Goal: Task Accomplishment & Management: Complete application form

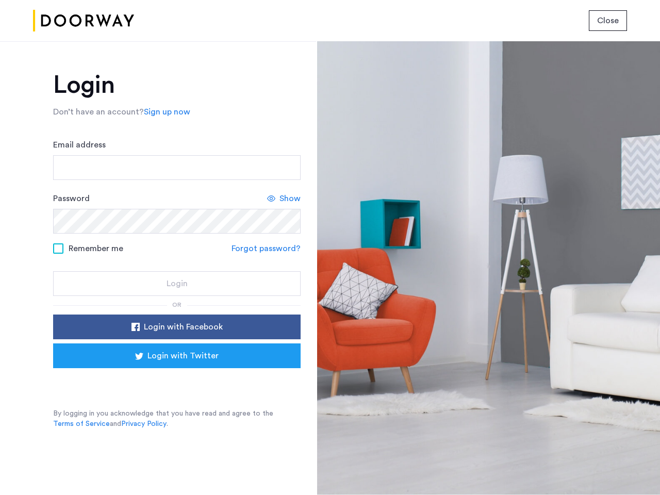
click at [608, 21] on span "Close" at bounding box center [608, 20] width 22 height 12
click at [164, 112] on link "Sign up now" at bounding box center [167, 112] width 46 height 12
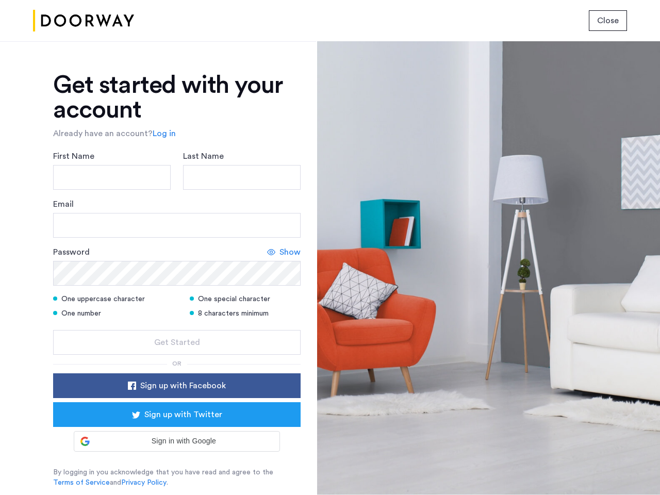
click at [284, 198] on div "Email" at bounding box center [176, 218] width 247 height 40
click at [267, 248] on icon at bounding box center [271, 252] width 8 height 8
click at [177, 327] on form "First Name Last Name Email Password Show One uppercase character One special ch…" at bounding box center [176, 252] width 247 height 205
click at [177, 356] on div "Get started with your account Already have an account? Log in First Name Last N…" at bounding box center [176, 280] width 247 height 415
